Goal: Communication & Community: Answer question/provide support

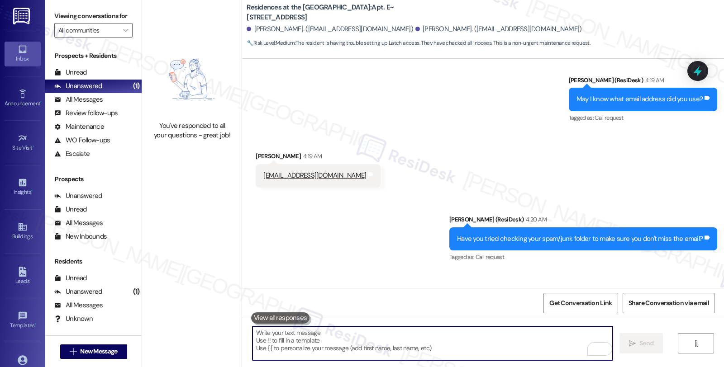
scroll to position [1595, 0]
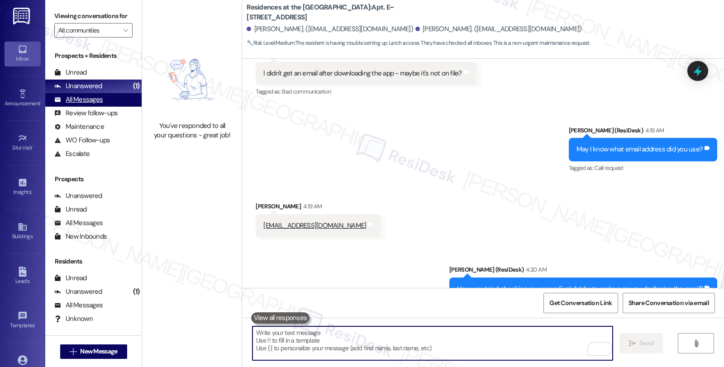
click at [94, 103] on div "All Messages (undefined)" at bounding box center [93, 100] width 96 height 14
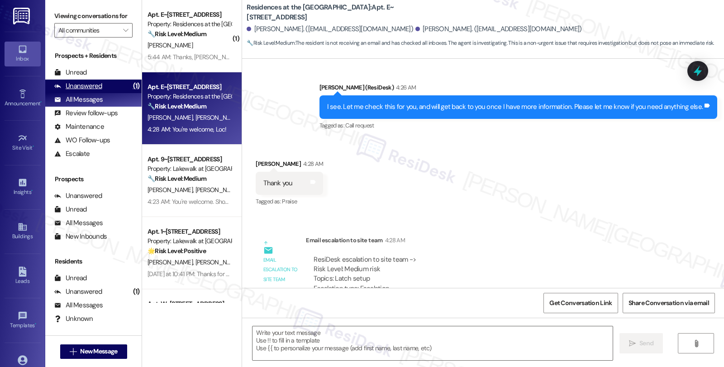
type textarea "Fetching suggested responses. Please feel free to read through the conversation…"
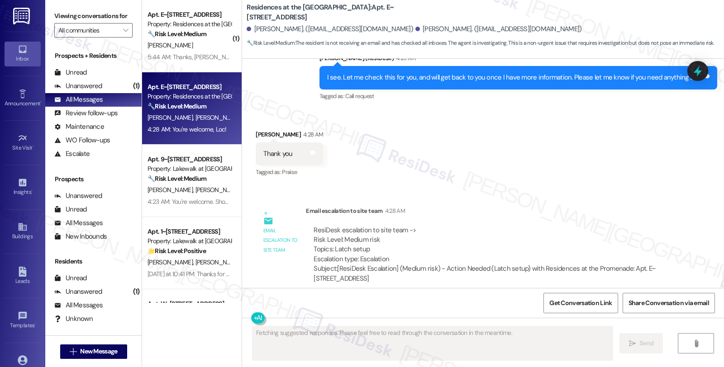
scroll to position [2034, 0]
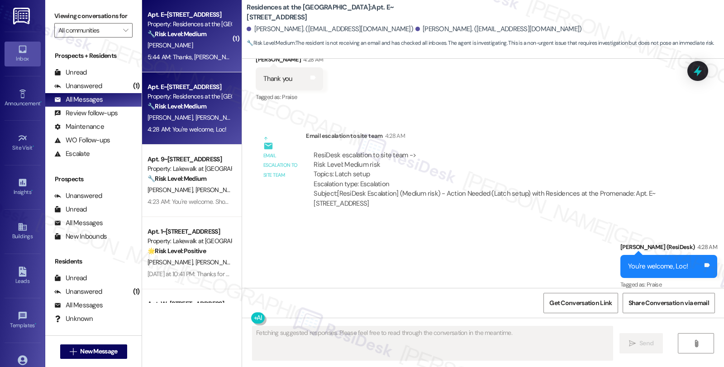
click at [194, 43] on div "[PERSON_NAME]" at bounding box center [189, 45] width 85 height 11
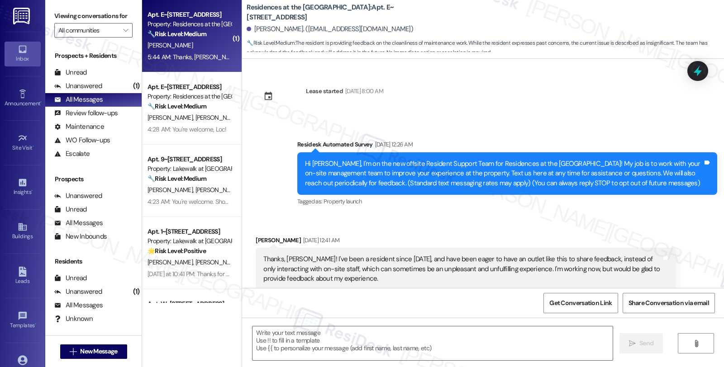
scroll to position [1797, 0]
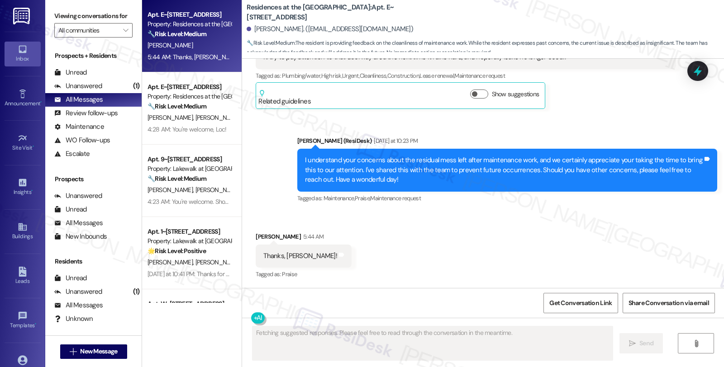
click at [262, 238] on div "[PERSON_NAME] 5:44 AM" at bounding box center [304, 238] width 96 height 13
copy div "[PERSON_NAME]"
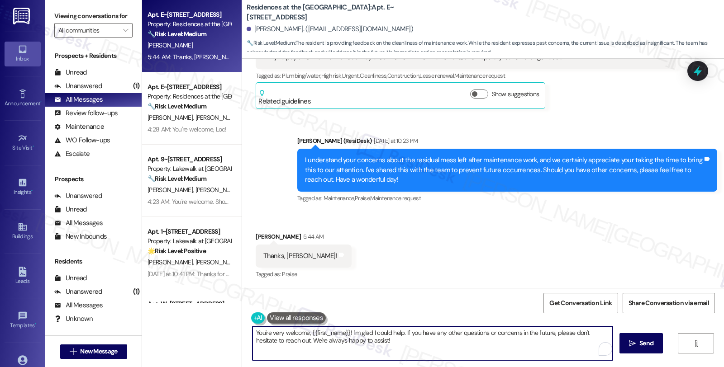
drag, startPoint x: 360, startPoint y: 336, endPoint x: 414, endPoint y: 370, distance: 63.8
click at [414, 367] on html "Inbox Go to Inbox Announcement • Send A Text Announcement Site Visit • Go to Si…" at bounding box center [362, 183] width 724 height 367
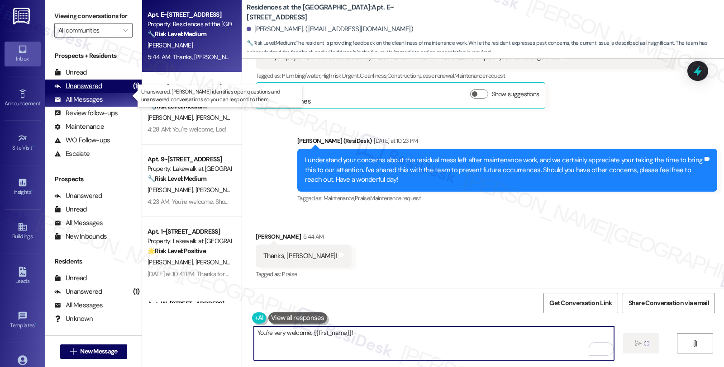
type textarea "You're very welcome, {{first_name}}!"
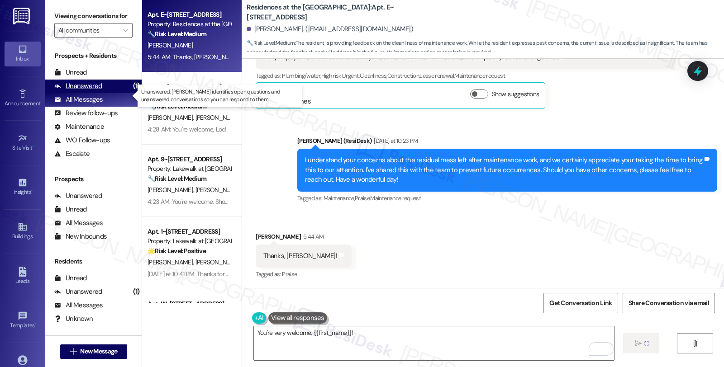
click at [96, 91] on div "Unanswered" at bounding box center [78, 85] width 48 height 9
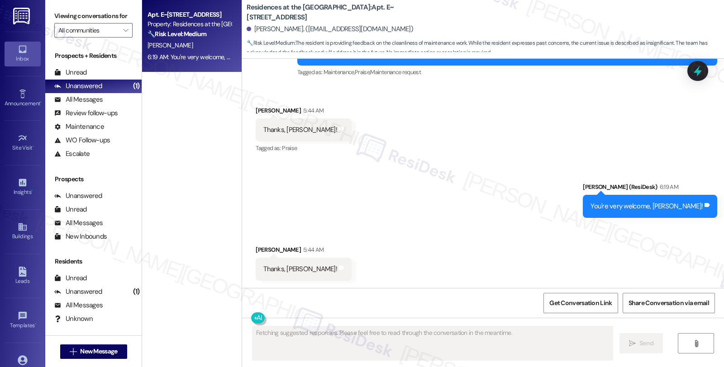
scroll to position [1923, 0]
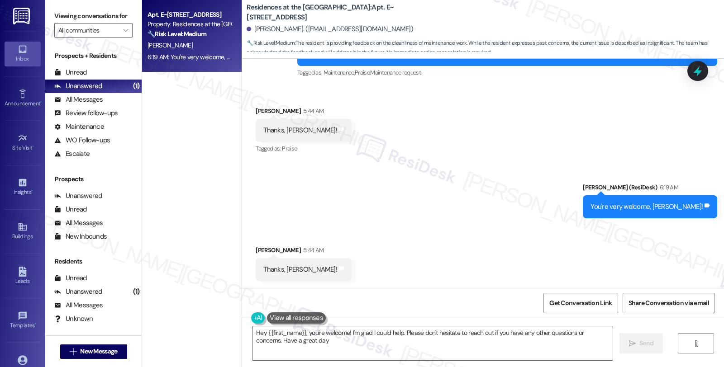
type textarea "Hey {{first_name}}, you're welcome! I'm glad I could help. Please don't hesitat…"
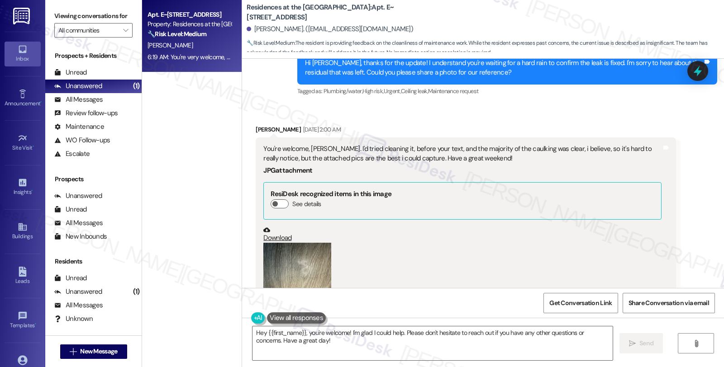
scroll to position [1182, 0]
